Goal: Task Accomplishment & Management: Use online tool/utility

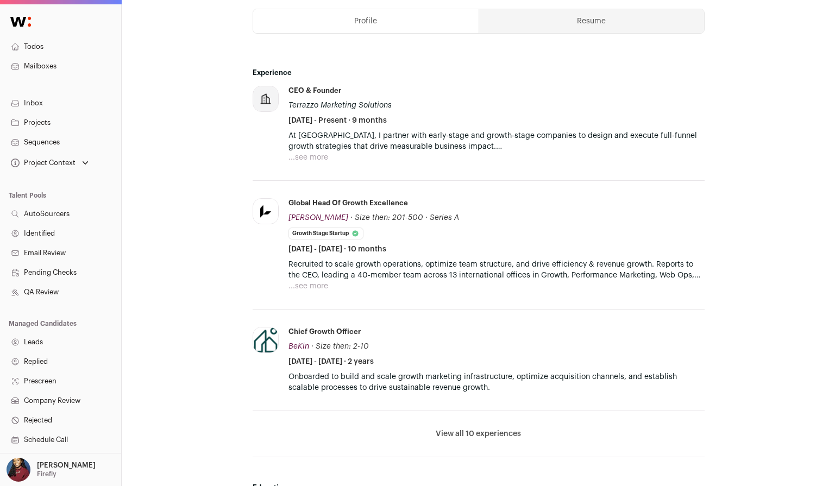
scroll to position [326, 0]
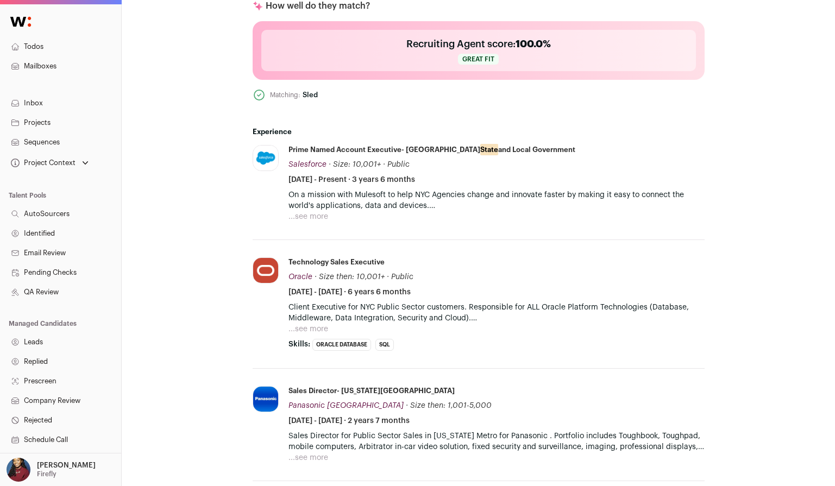
scroll to position [393, 0]
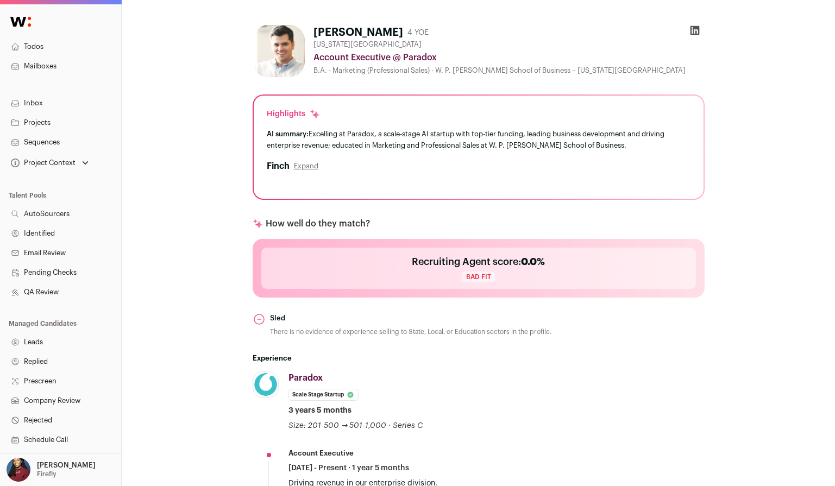
scroll to position [156, 0]
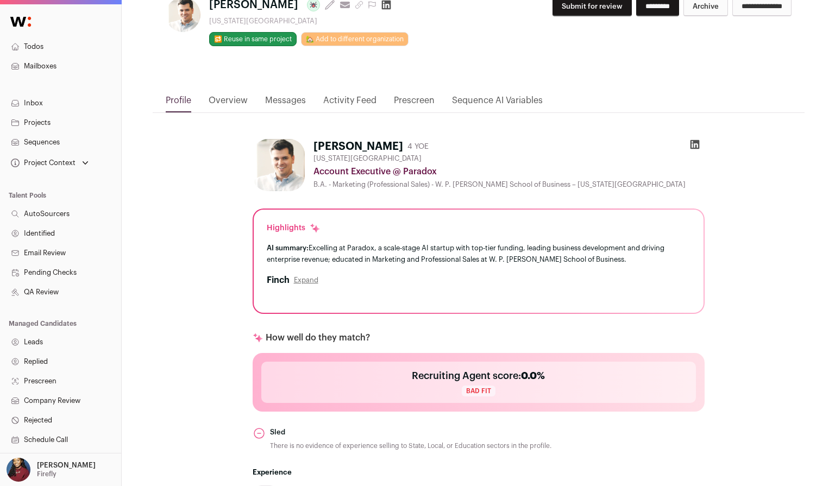
scroll to position [316, 0]
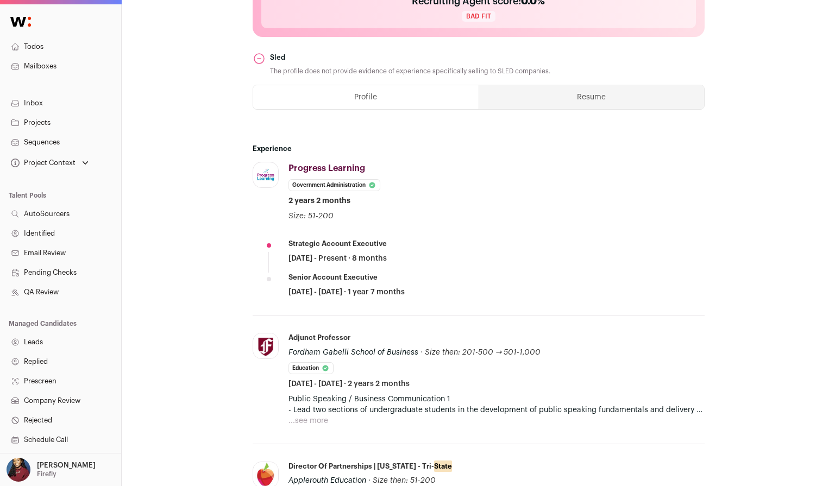
scroll to position [676, 0]
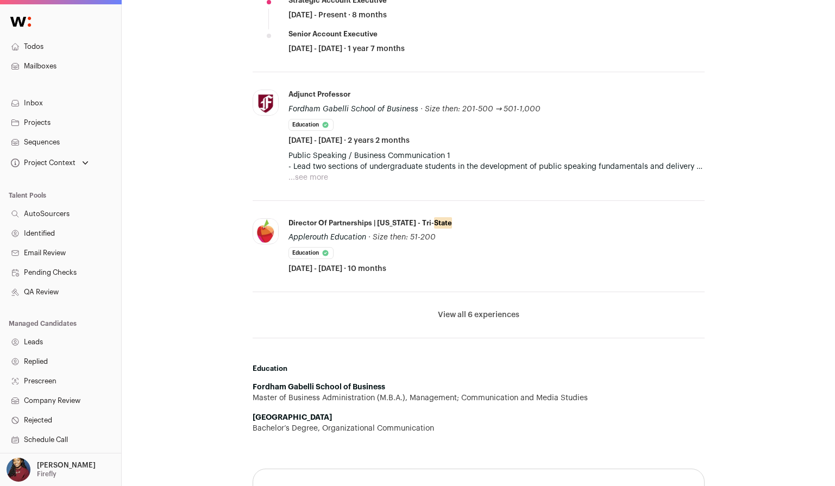
click at [465, 310] on button "View all 6 experiences" at bounding box center [478, 315] width 81 height 11
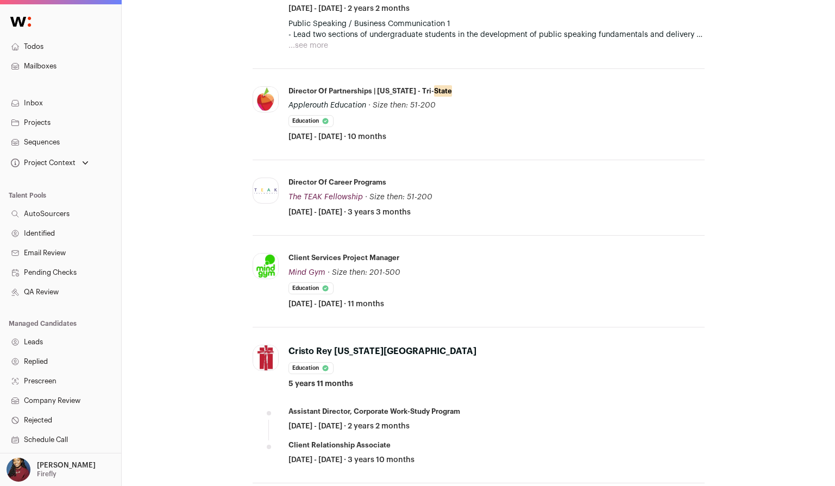
scroll to position [538, 0]
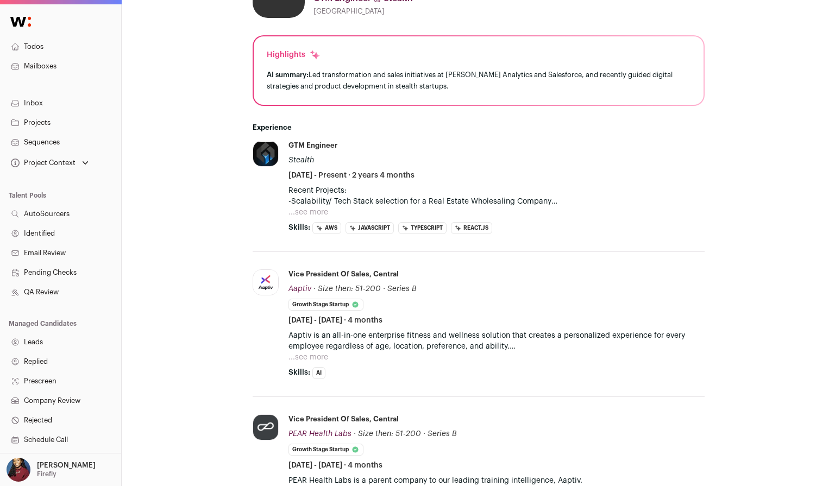
scroll to position [11, 0]
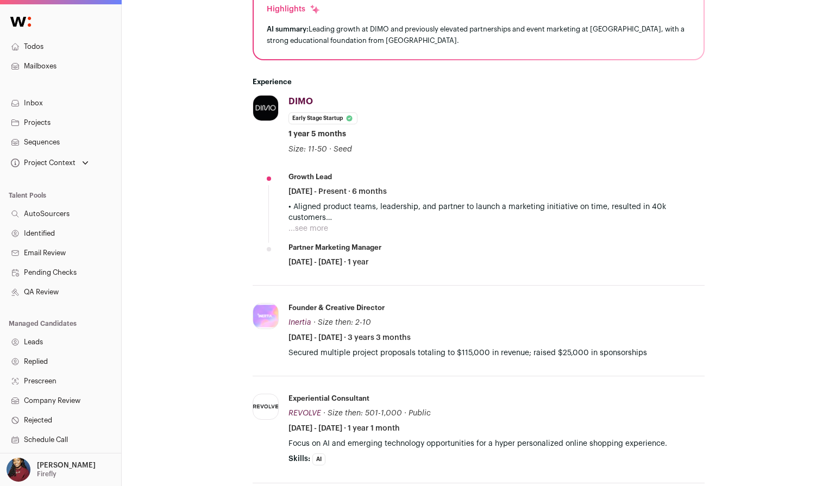
scroll to position [352, 0]
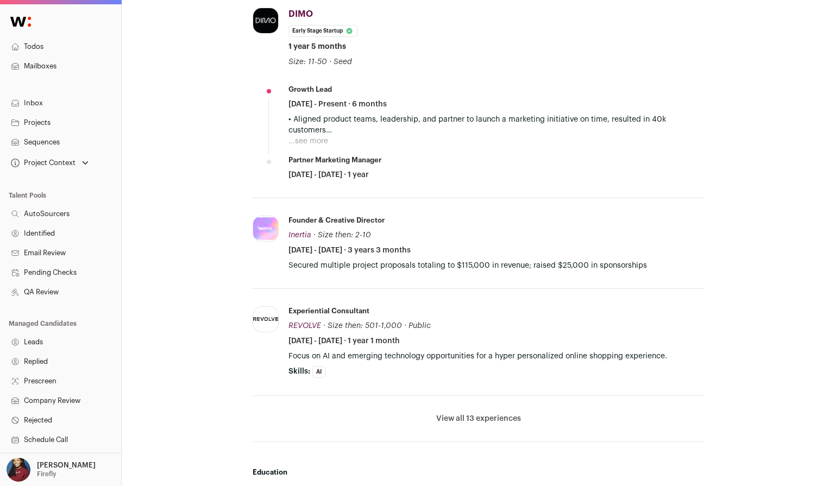
click at [470, 422] on button "View all 13 experiences" at bounding box center [478, 418] width 85 height 11
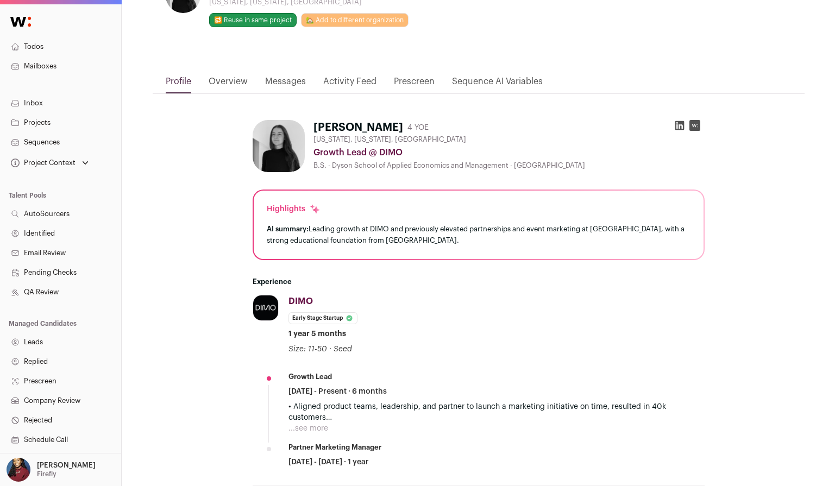
scroll to position [65, 0]
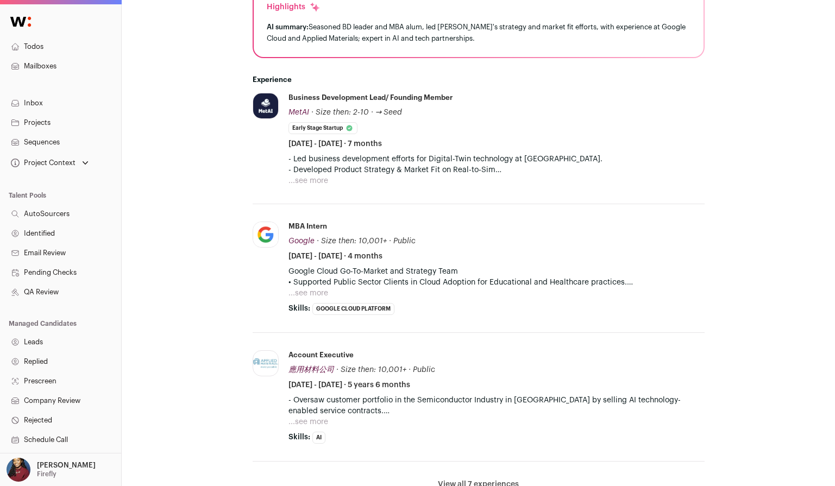
scroll to position [286, 0]
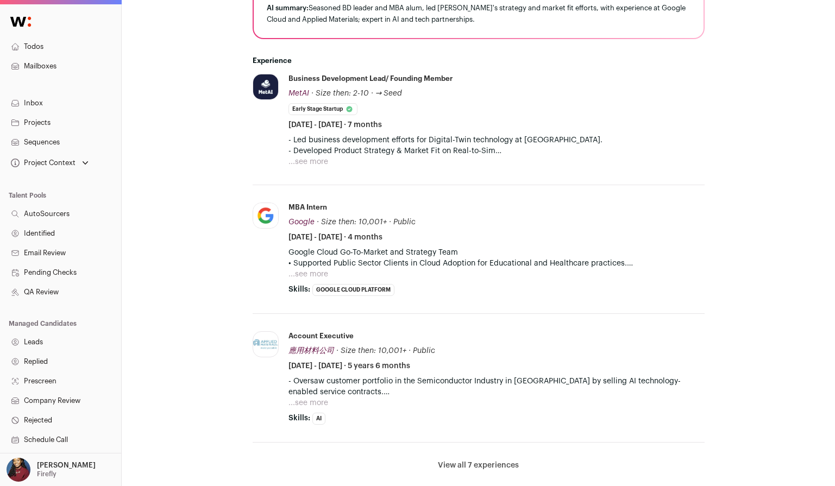
click at [484, 469] on button "View all 7 experiences" at bounding box center [478, 465] width 81 height 11
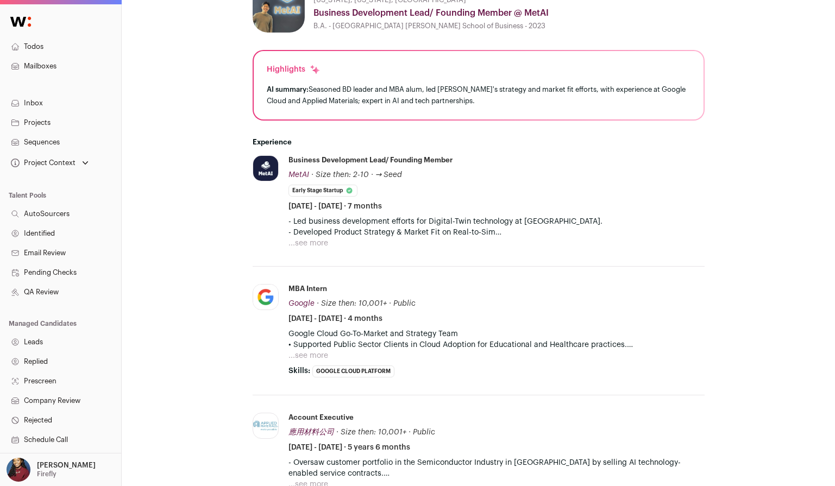
scroll to position [176, 0]
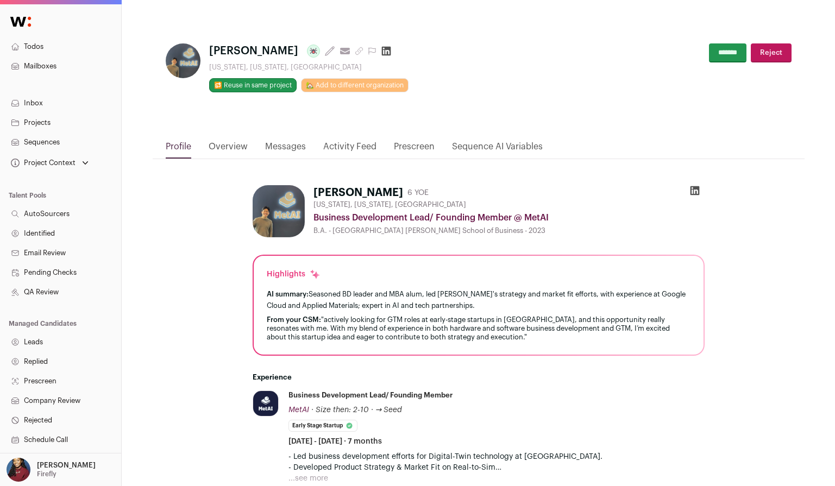
click at [381, 49] on icon at bounding box center [385, 51] width 9 height 9
